Goal: Complete application form: Complete application form

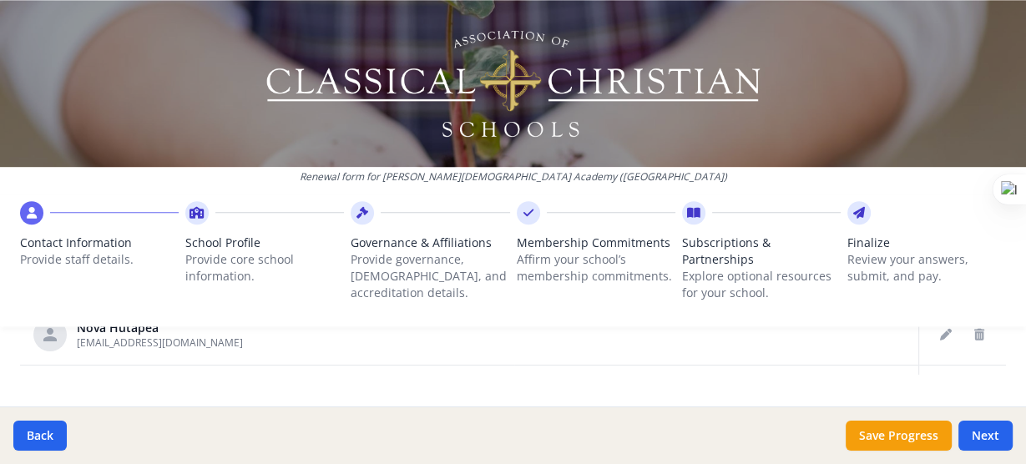
scroll to position [1182, 0]
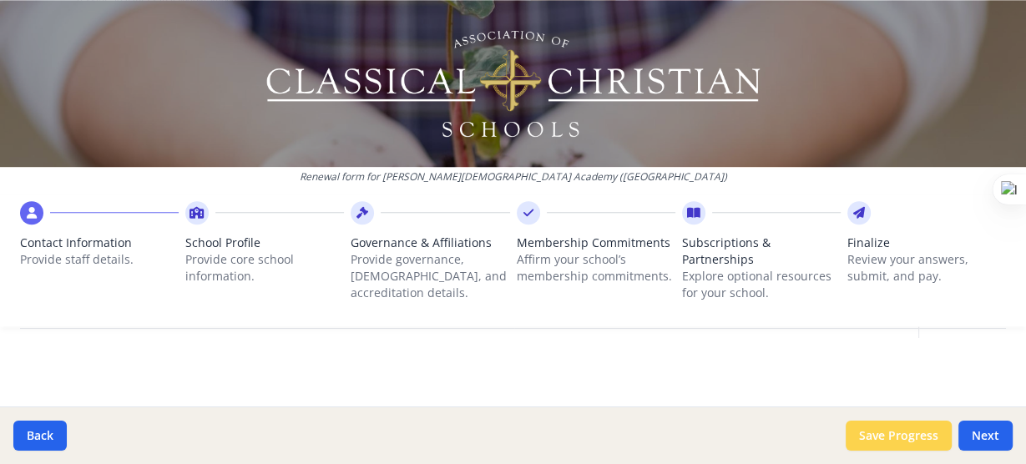
click at [889, 436] on button "Save Progress" at bounding box center [899, 436] width 106 height 30
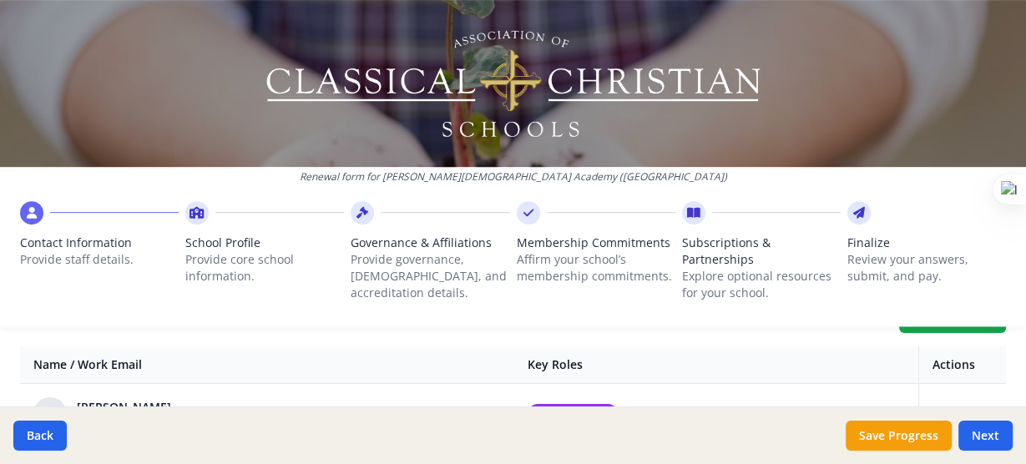
scroll to position [623, 0]
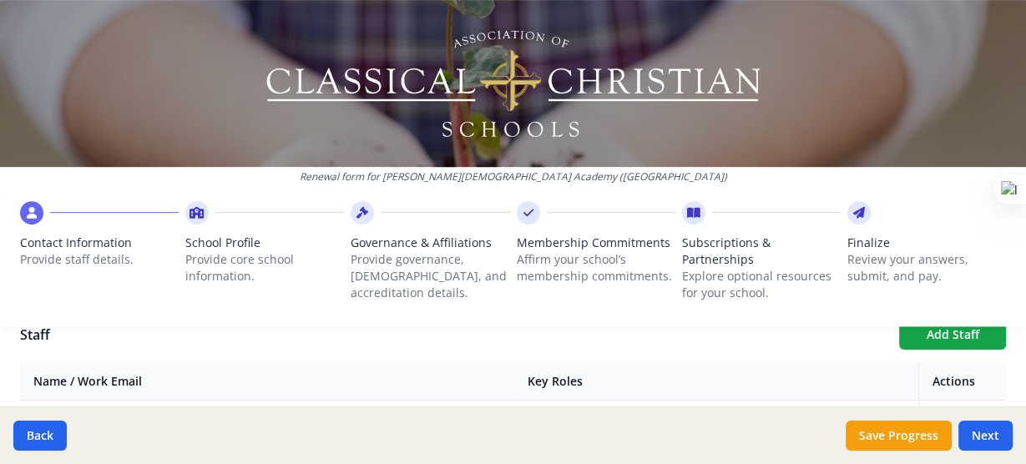
drag, startPoint x: 381, startPoint y: 164, endPoint x: 382, endPoint y: 86, distance: 77.7
click at [382, 86] on div at bounding box center [513, 83] width 1026 height 167
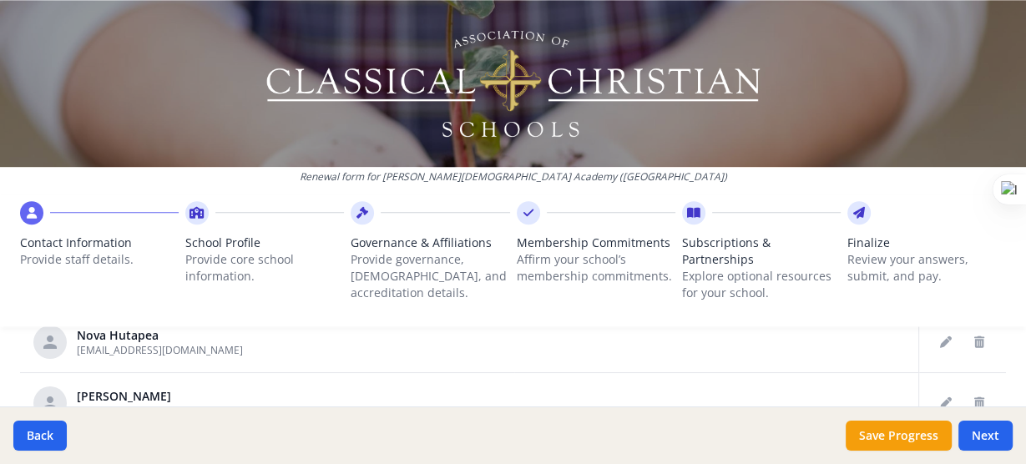
scroll to position [1182, 0]
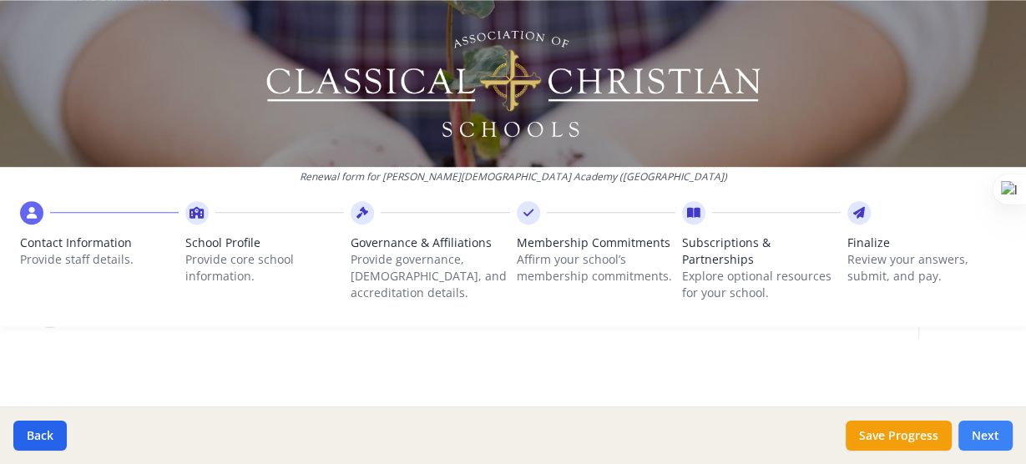
click at [993, 431] on button "Next" at bounding box center [985, 436] width 54 height 30
type input "(021) 572-4677"
type input "7"
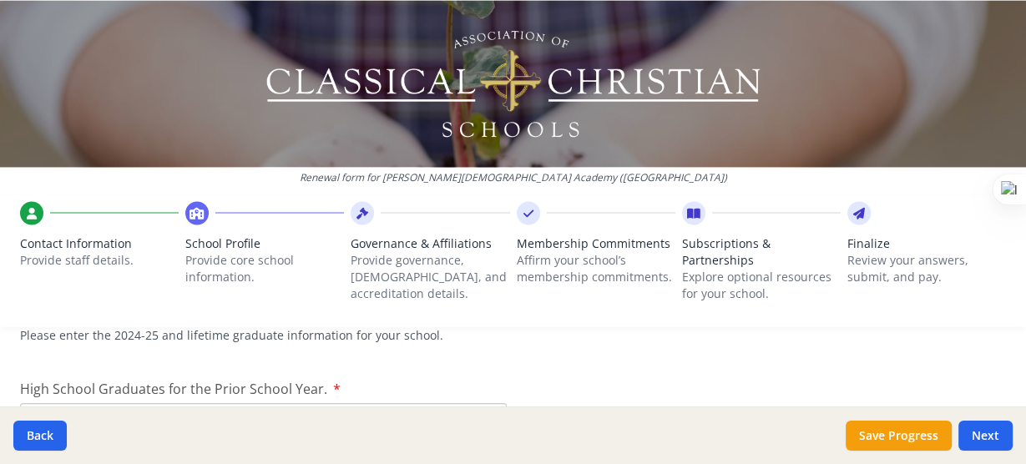
scroll to position [2430, 0]
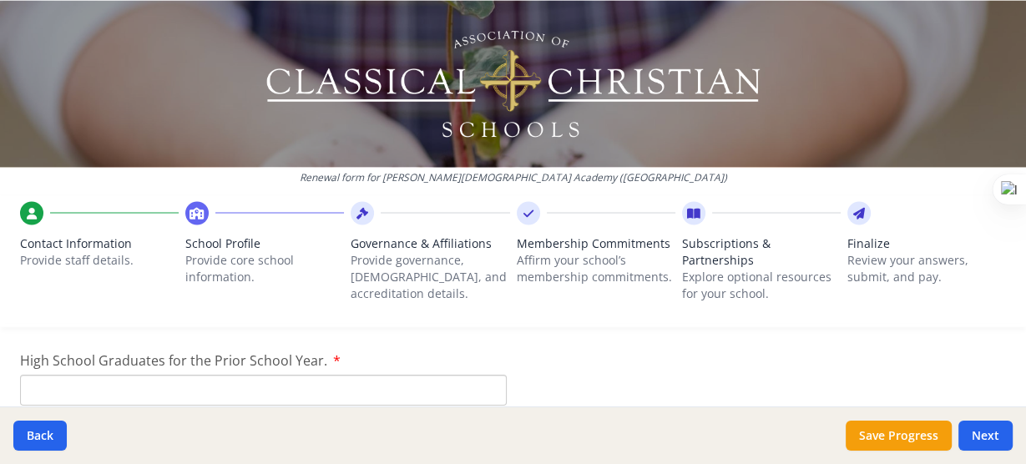
click at [161, 393] on input "High School Graduates for the Prior School Year." at bounding box center [263, 390] width 487 height 31
type input "6"
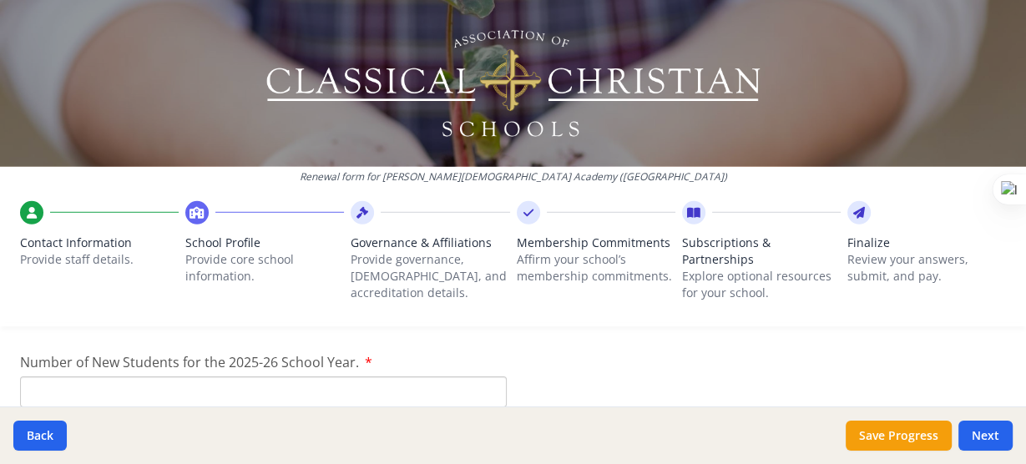
scroll to position [3882, 0]
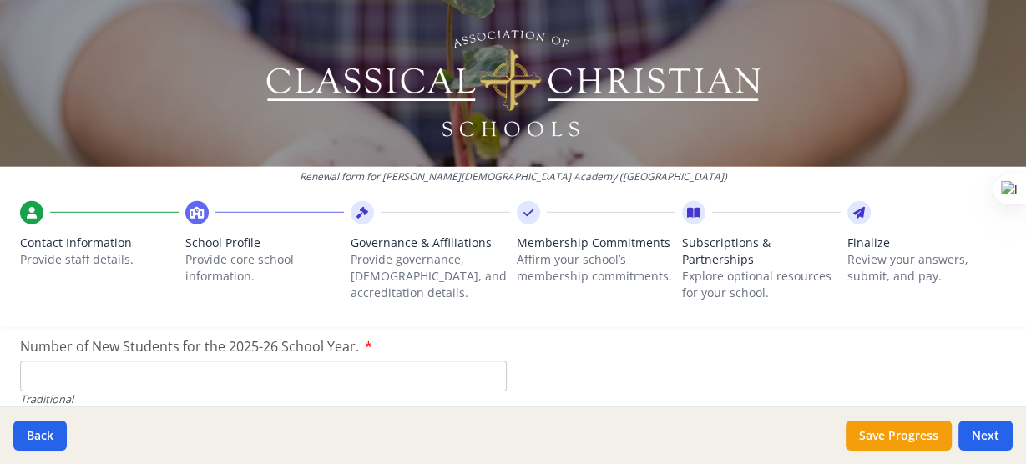
type input "6"
click at [134, 372] on input "Number of New Students for the 2025-26 School Year." at bounding box center [263, 376] width 487 height 31
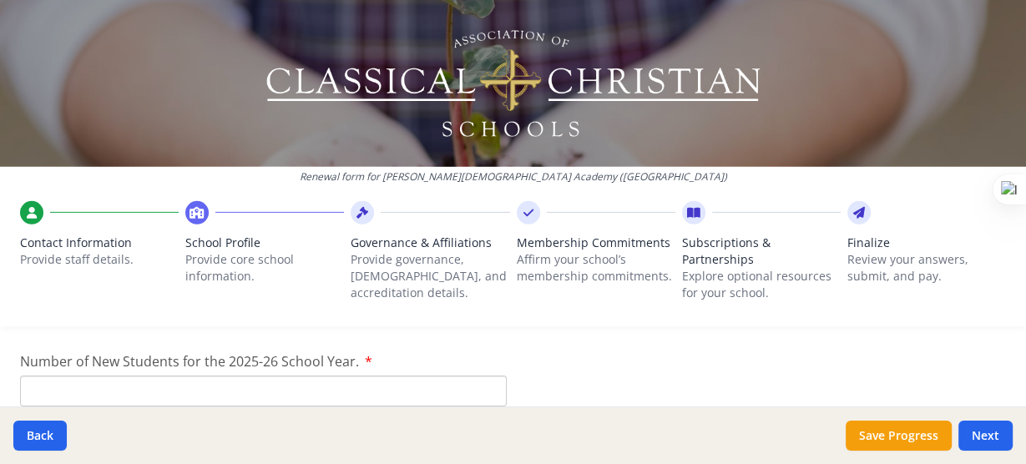
scroll to position [4281, 0]
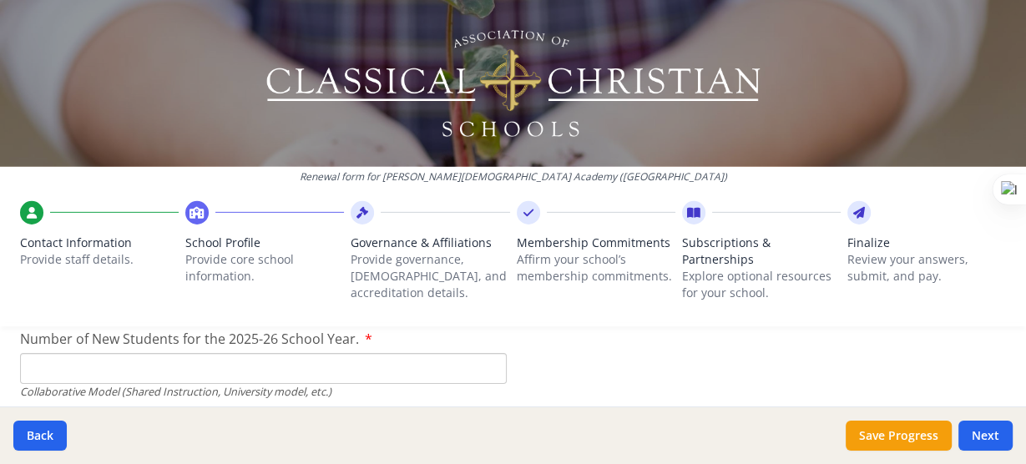
type input "8"
click at [871, 432] on button "Save Progress" at bounding box center [899, 436] width 106 height 30
type input "(021) 572-4687"
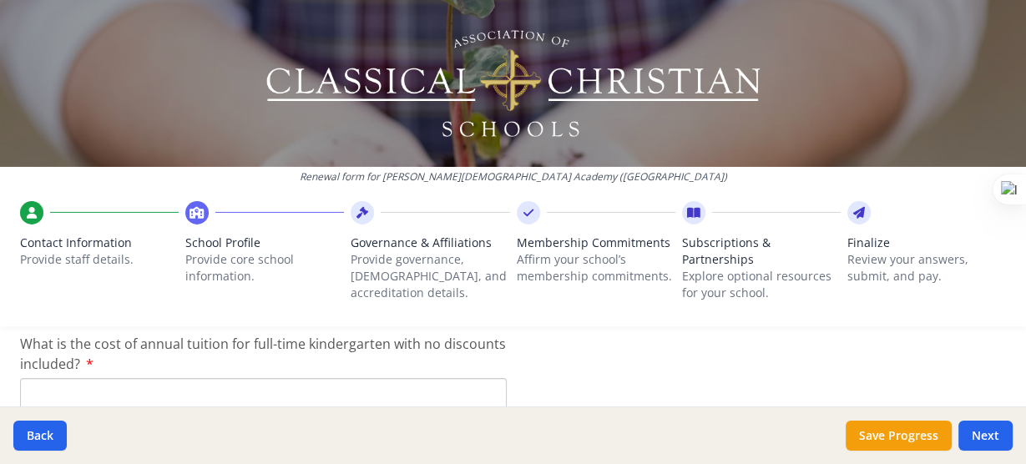
scroll to position [4482, 0]
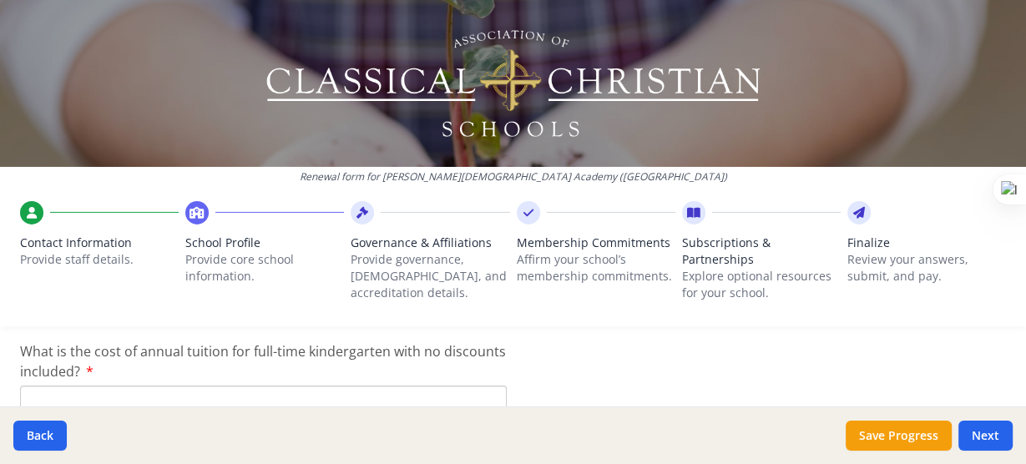
click at [140, 396] on input "What is the cost of annual tuition for full-time kindergarten with no discounts…" at bounding box center [263, 401] width 487 height 31
drag, startPoint x: 48, startPoint y: 396, endPoint x: 163, endPoint y: 403, distance: 114.6
click at [163, 403] on input "What is the cost of annual tuition for full-time kindergarten with no discounts…" at bounding box center [263, 401] width 487 height 31
type input "$2 400"
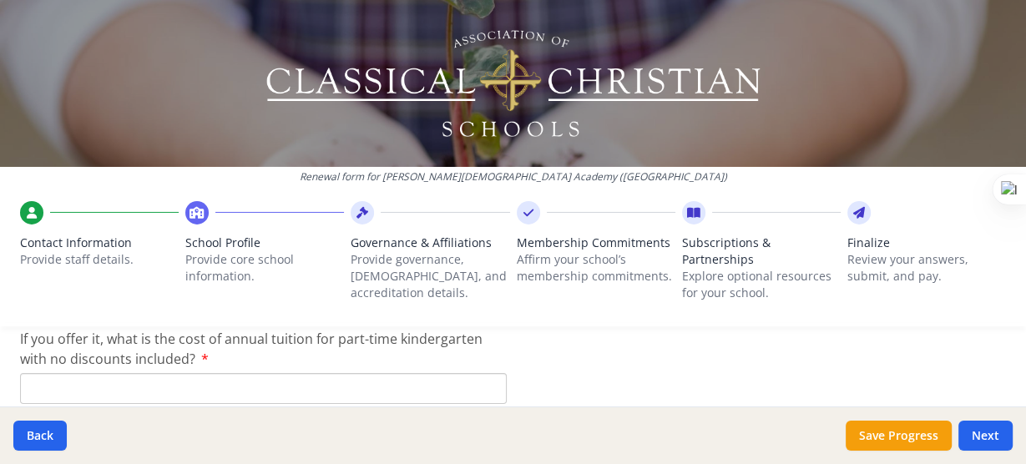
click at [56, 397] on input "If you offer it, what is the cost of annual tuition for part-time kindergarten …" at bounding box center [263, 388] width 487 height 31
type input "$0"
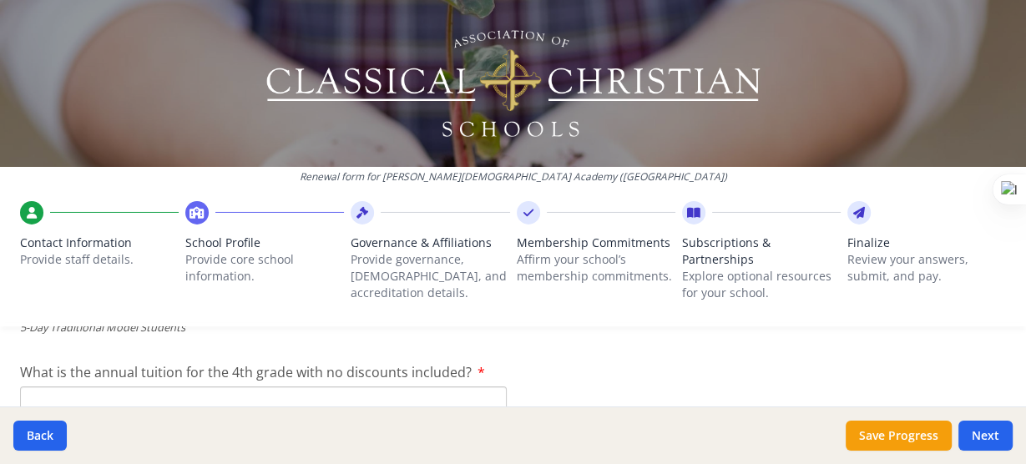
scroll to position [4720, 0]
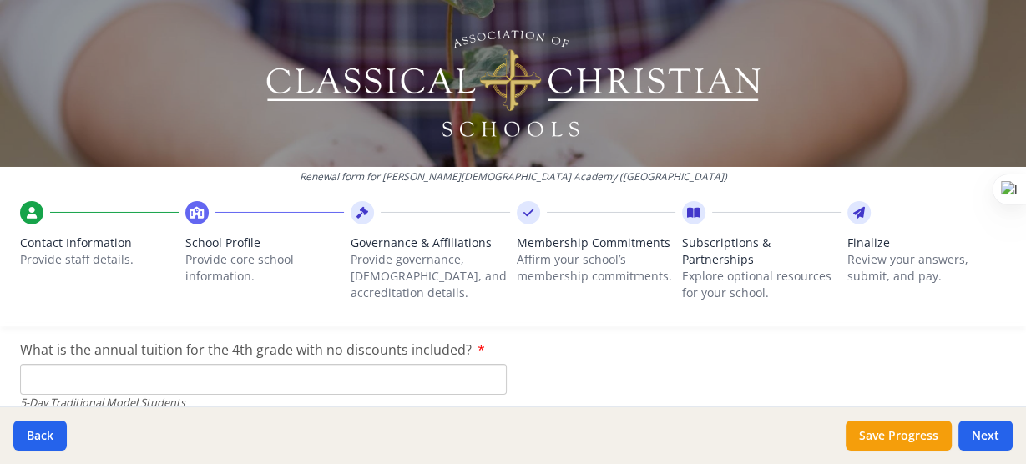
click at [59, 381] on input "What is the annual tuition for the 4th grade with no discounts included?" at bounding box center [263, 379] width 487 height 31
type input "$2 500"
click at [859, 436] on button "Save Progress" at bounding box center [899, 436] width 106 height 30
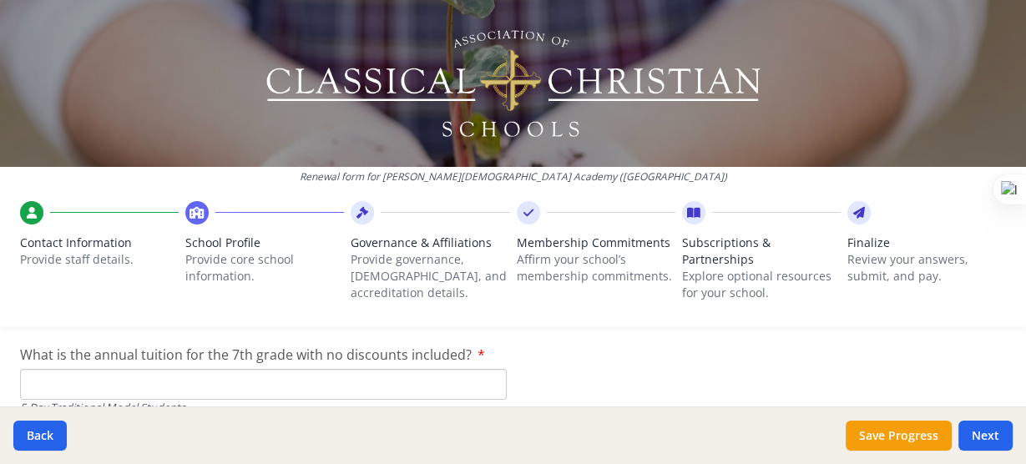
scroll to position [4851, 0]
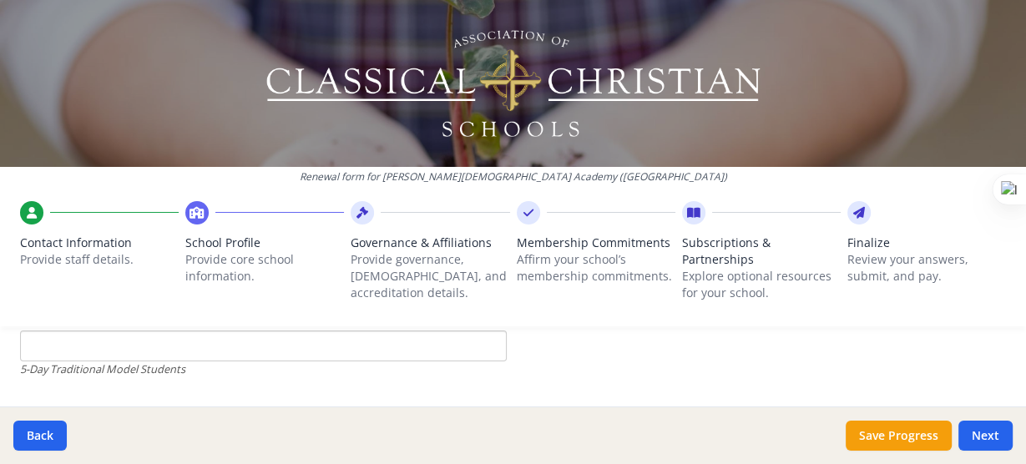
click at [72, 351] on input "What is the annual tuition for the 7th grade with no discounts included?" at bounding box center [263, 346] width 487 height 31
type input "$2 800"
click at [923, 433] on button "Save Progress" at bounding box center [899, 436] width 106 height 30
click at [73, 398] on input "What is the annual tuition for the 12th grade with no discounts included?" at bounding box center [263, 390] width 487 height 31
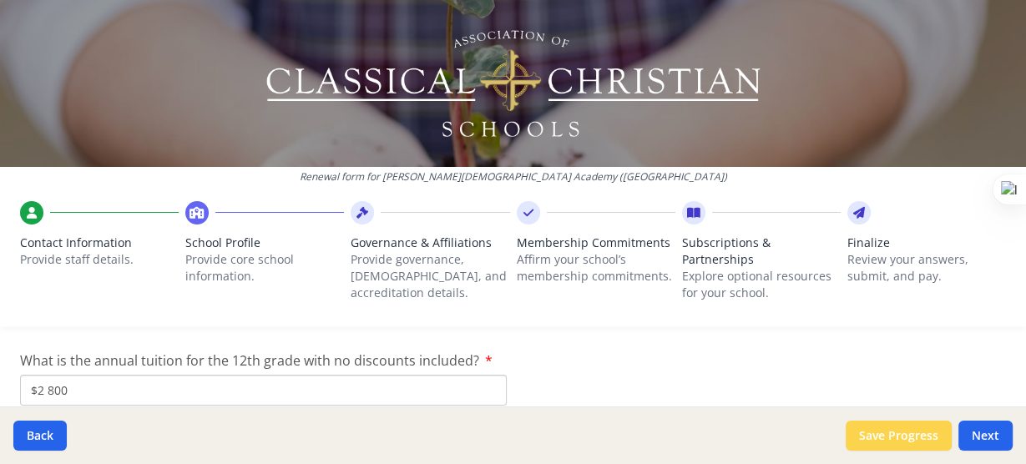
type input "$2 800"
click at [916, 438] on button "Save Progress" at bounding box center [899, 436] width 106 height 30
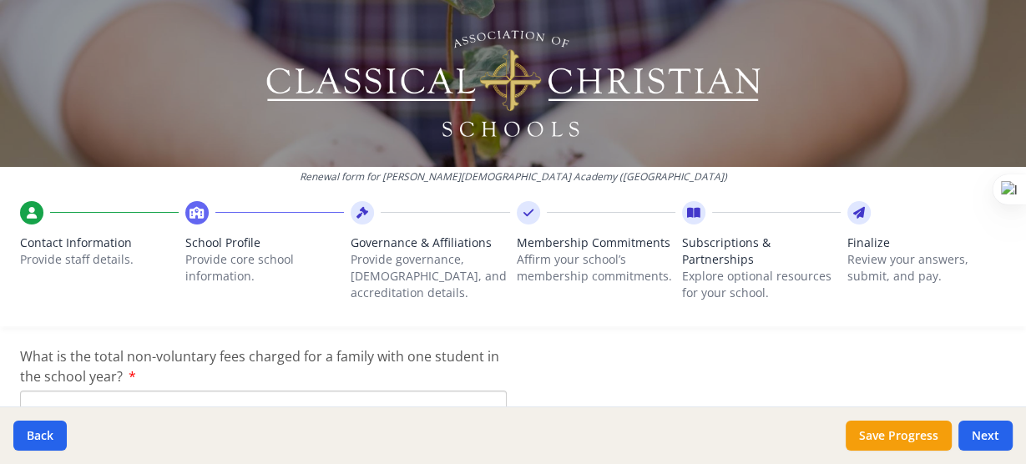
scroll to position [5029, 0]
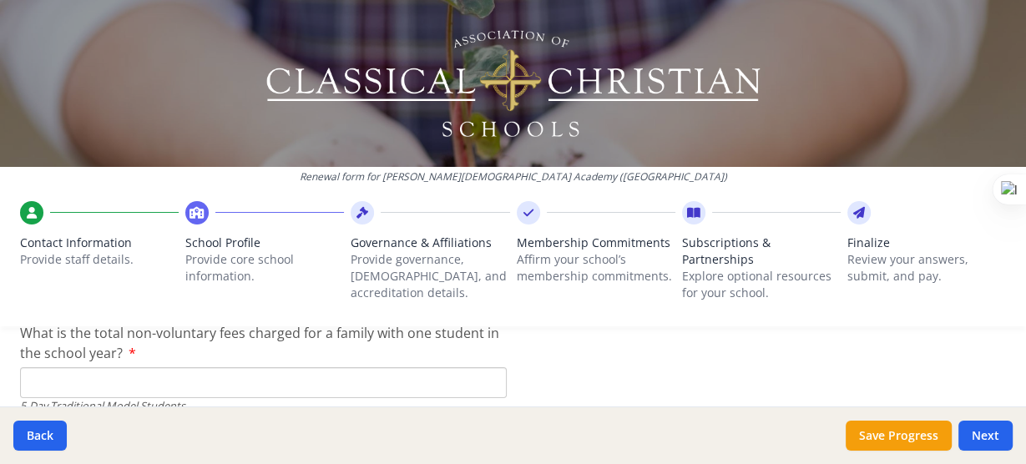
click at [84, 394] on input "What is the total non-voluntary fees charged for a family with one student in t…" at bounding box center [263, 382] width 487 height 31
type input "$0"
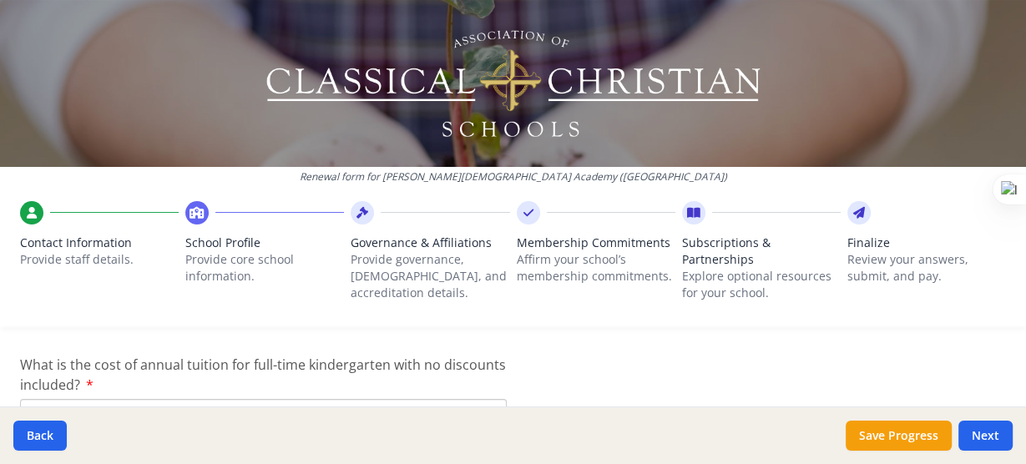
scroll to position [5270, 0]
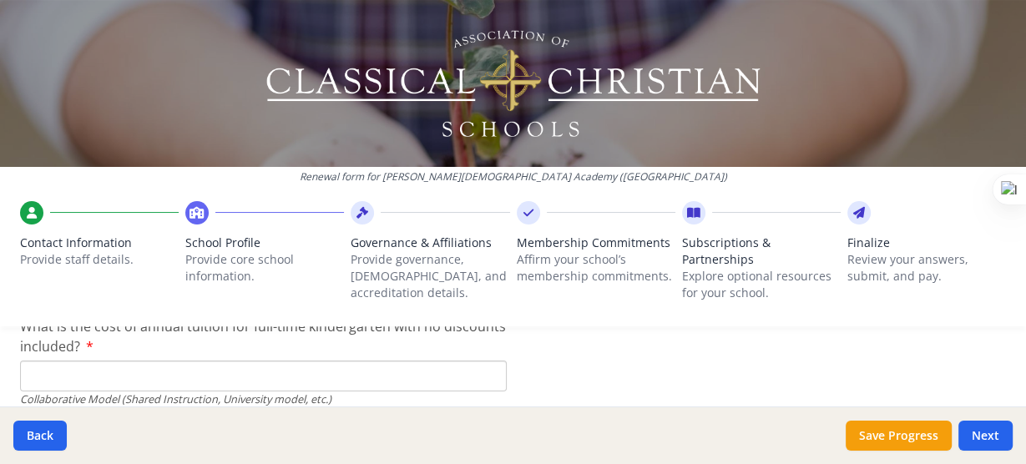
type input "$2 400"
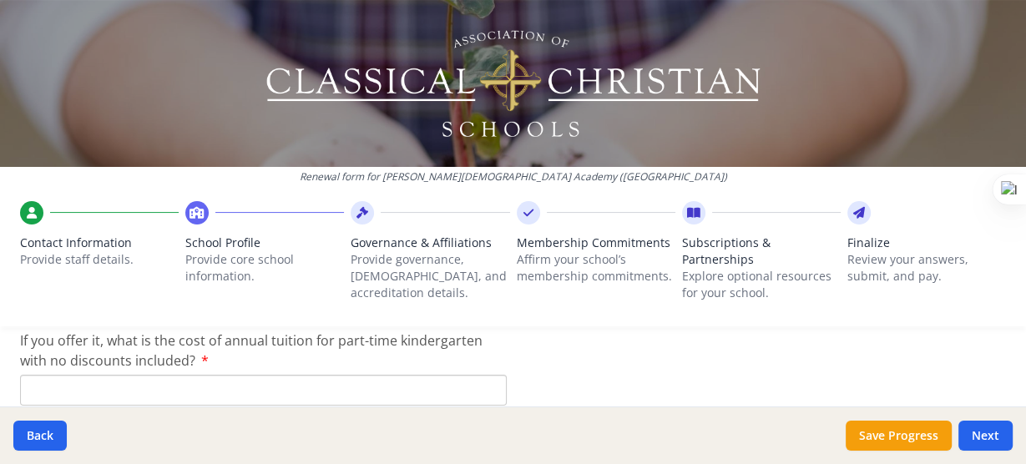
scroll to position [5389, 0]
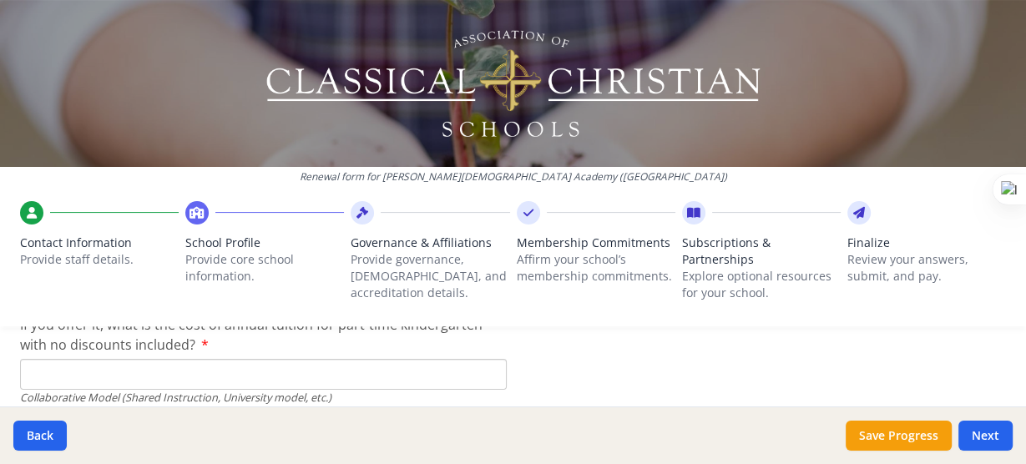
type input "$0"
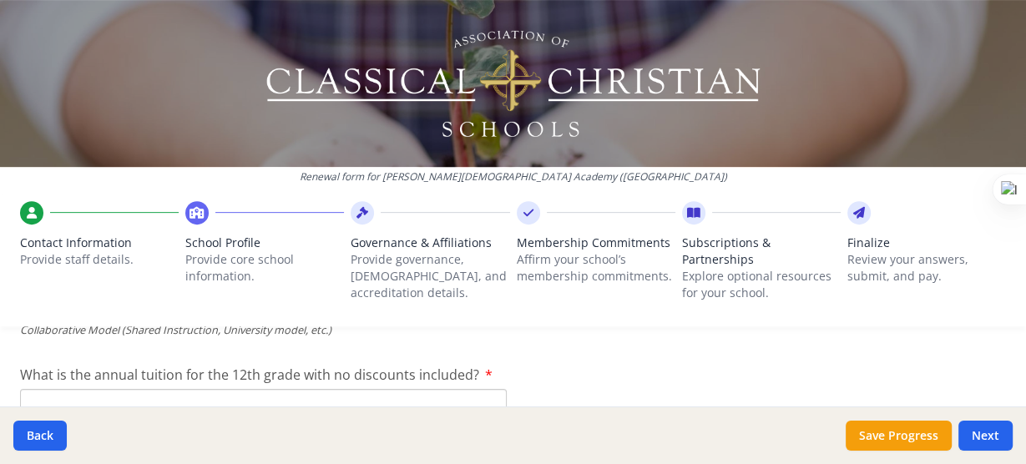
scroll to position [5496, 0]
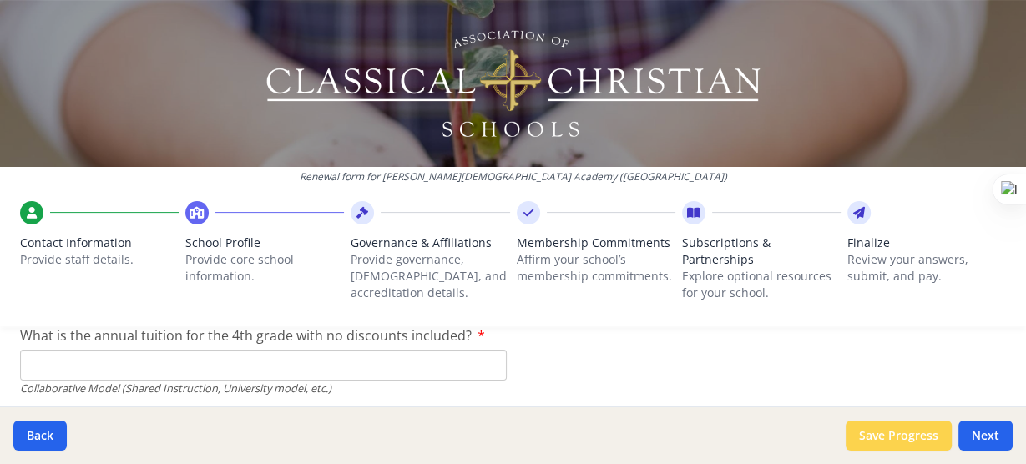
click at [895, 436] on button "Save Progress" at bounding box center [899, 436] width 106 height 30
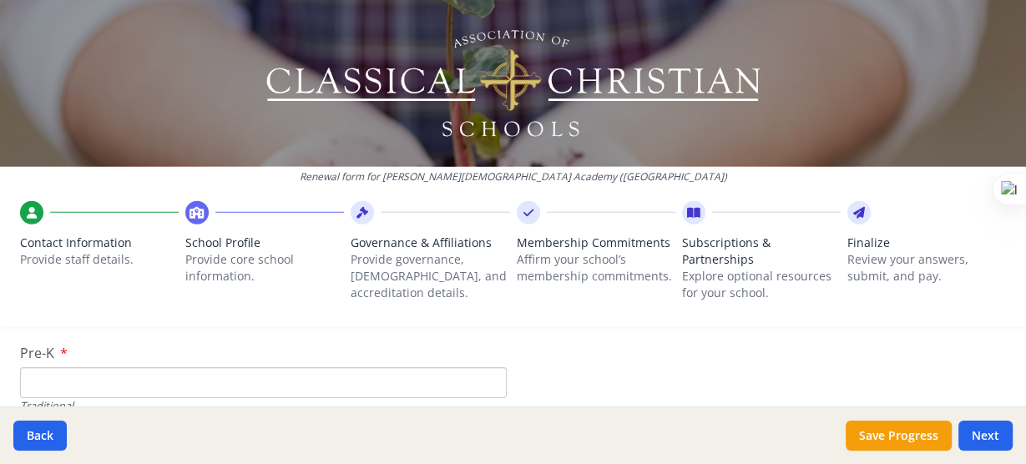
scroll to position [3613, 0]
click at [58, 352] on input "Pre-K" at bounding box center [263, 351] width 487 height 31
